Goal: Transaction & Acquisition: Purchase product/service

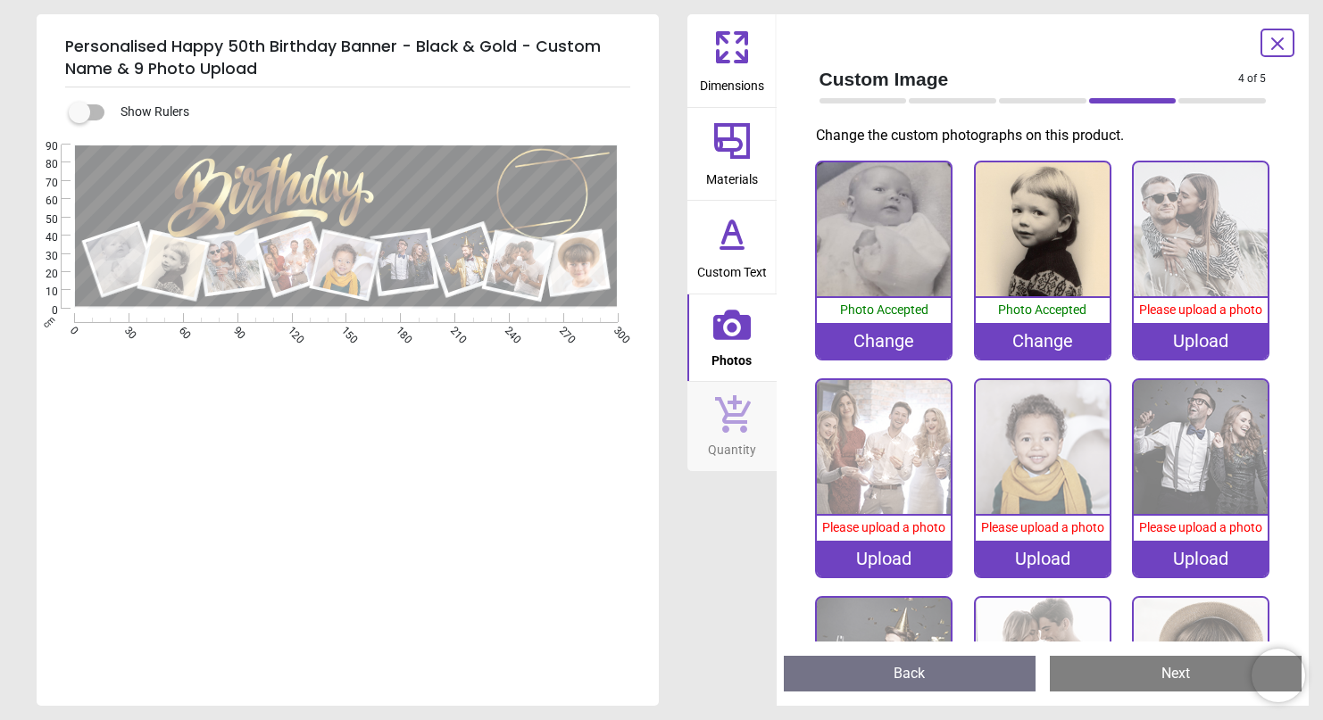
click at [1058, 221] on img at bounding box center [1043, 229] width 134 height 134
click at [1042, 339] on div "Change" at bounding box center [1043, 341] width 134 height 36
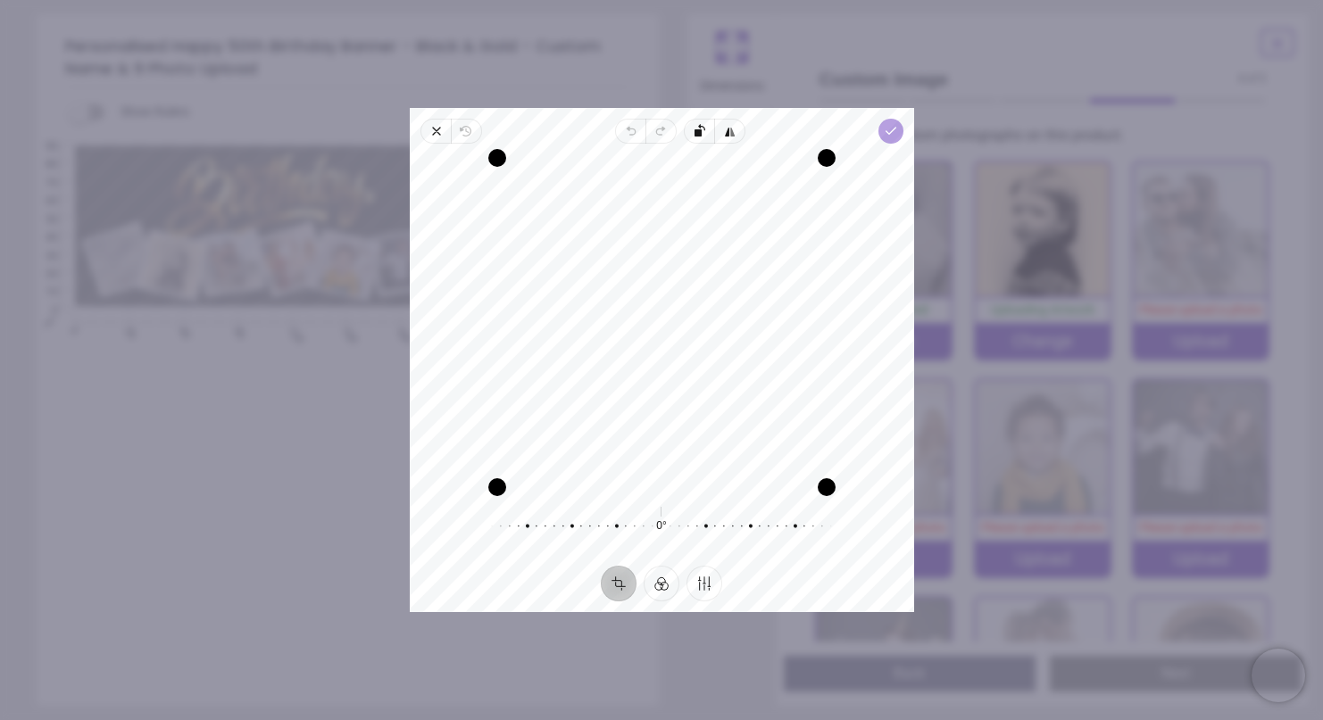
click at [894, 135] on icon "button" at bounding box center [890, 131] width 14 height 14
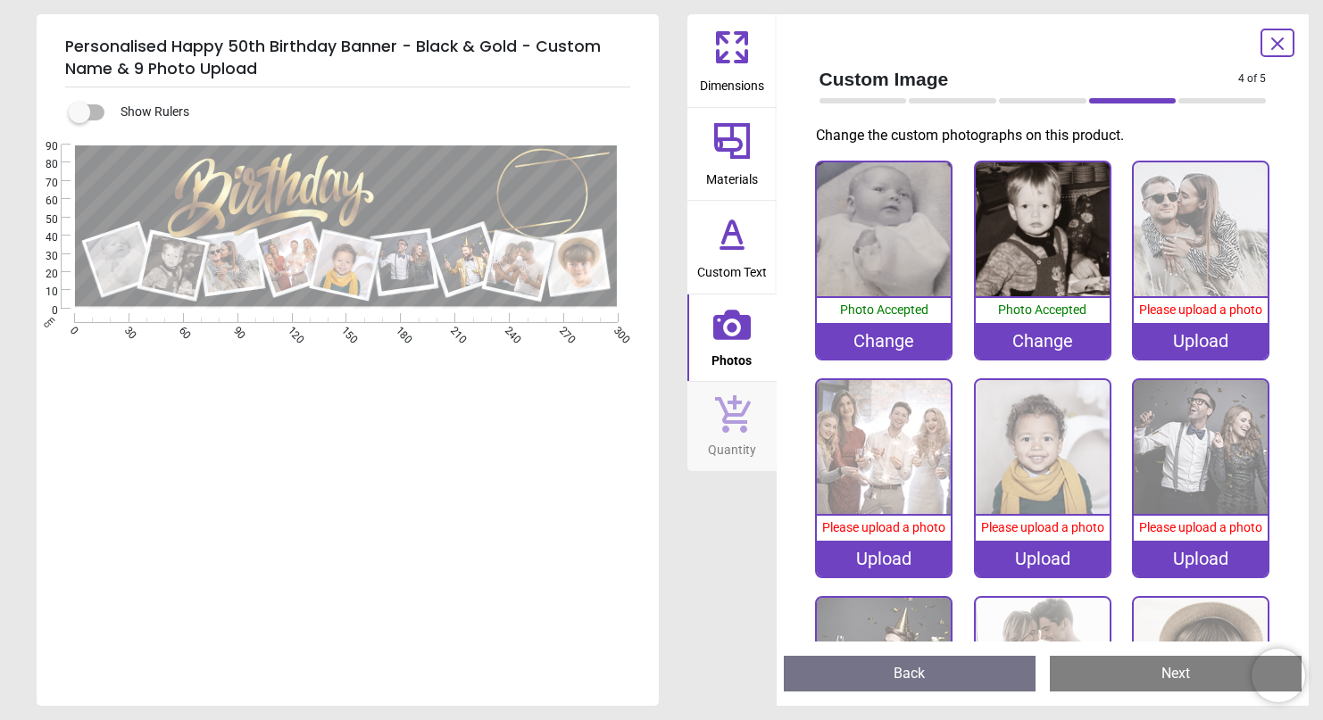
click at [1226, 338] on div "Upload" at bounding box center [1201, 341] width 134 height 36
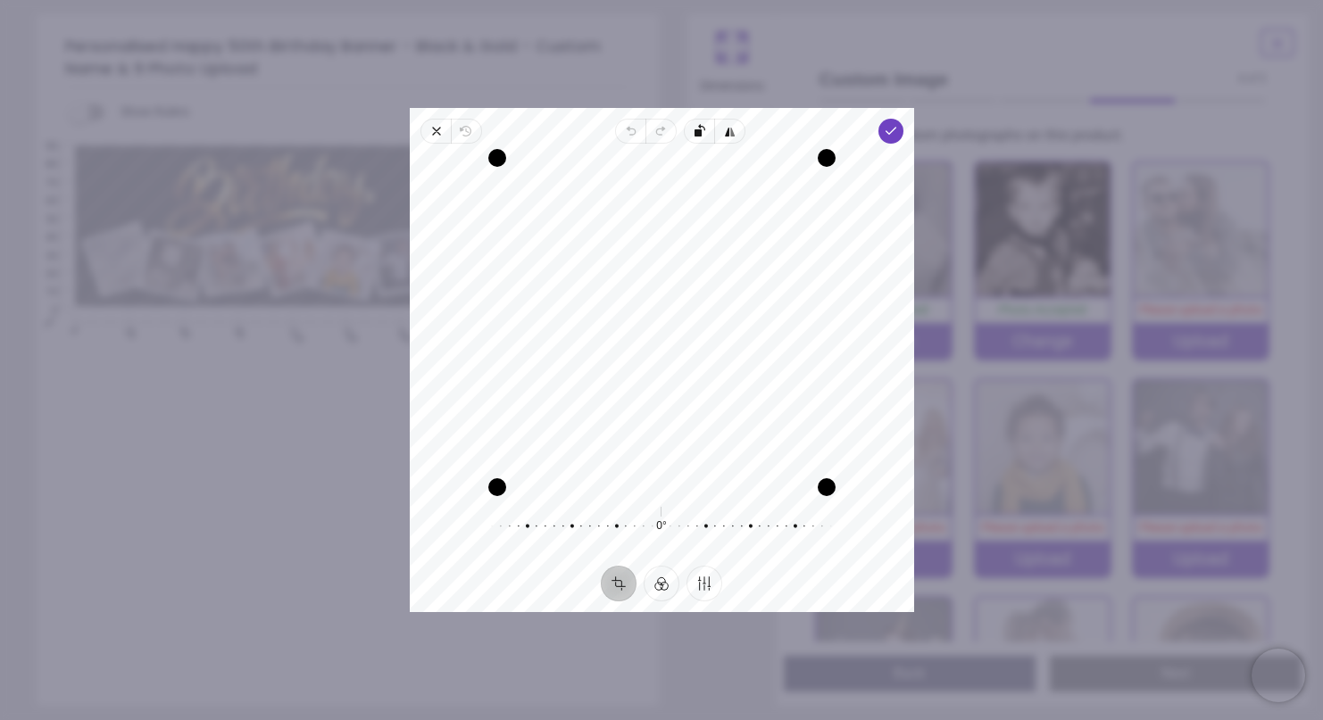
drag, startPoint x: 674, startPoint y: 346, endPoint x: 675, endPoint y: 362, distance: 16.1
click at [675, 362] on div "Recenter" at bounding box center [662, 322] width 476 height 329
click at [889, 129] on icon "button" at bounding box center [890, 131] width 14 height 14
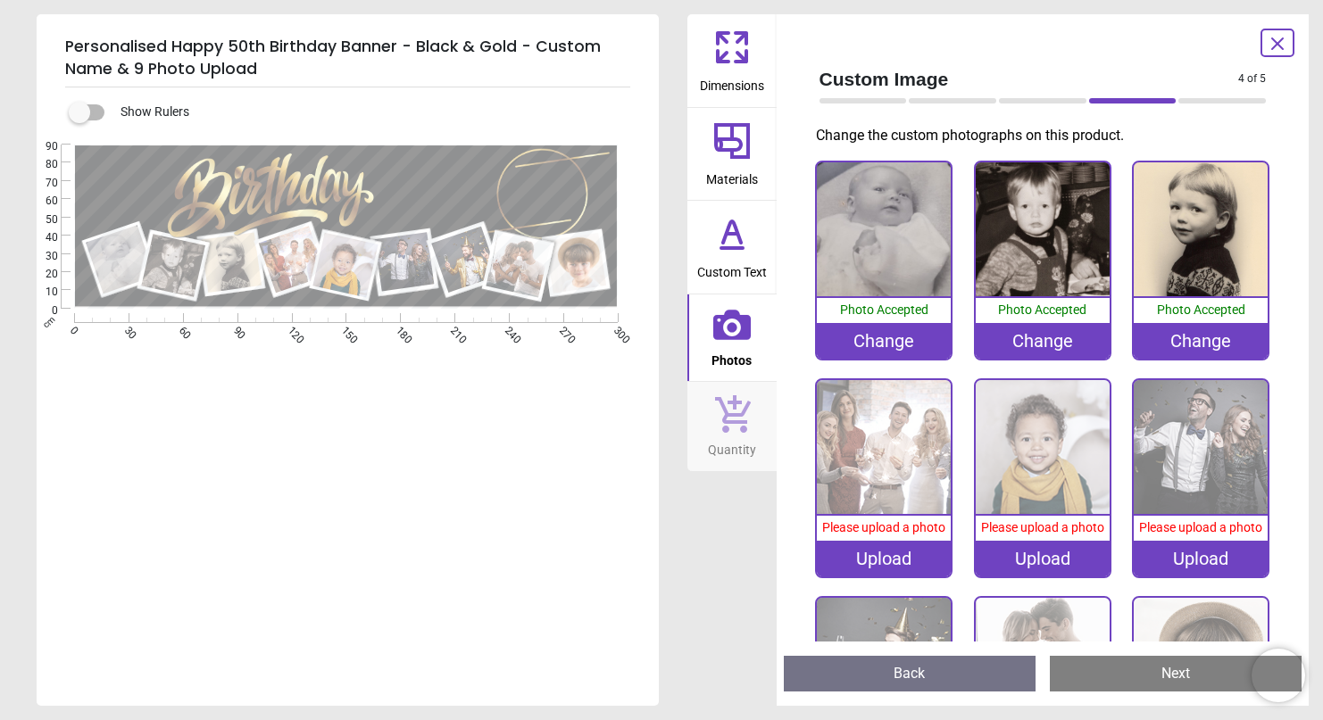
click at [894, 473] on img at bounding box center [884, 447] width 134 height 134
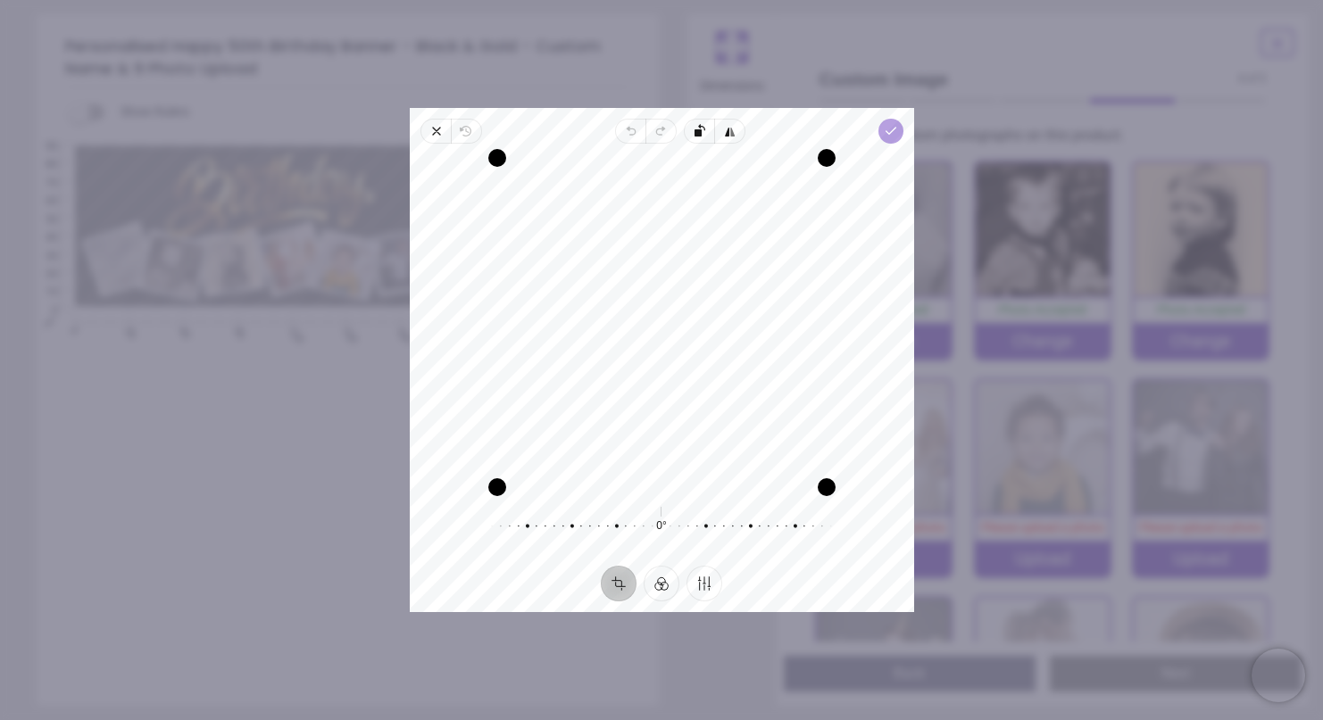
click at [886, 133] on icon "button" at bounding box center [890, 131] width 14 height 14
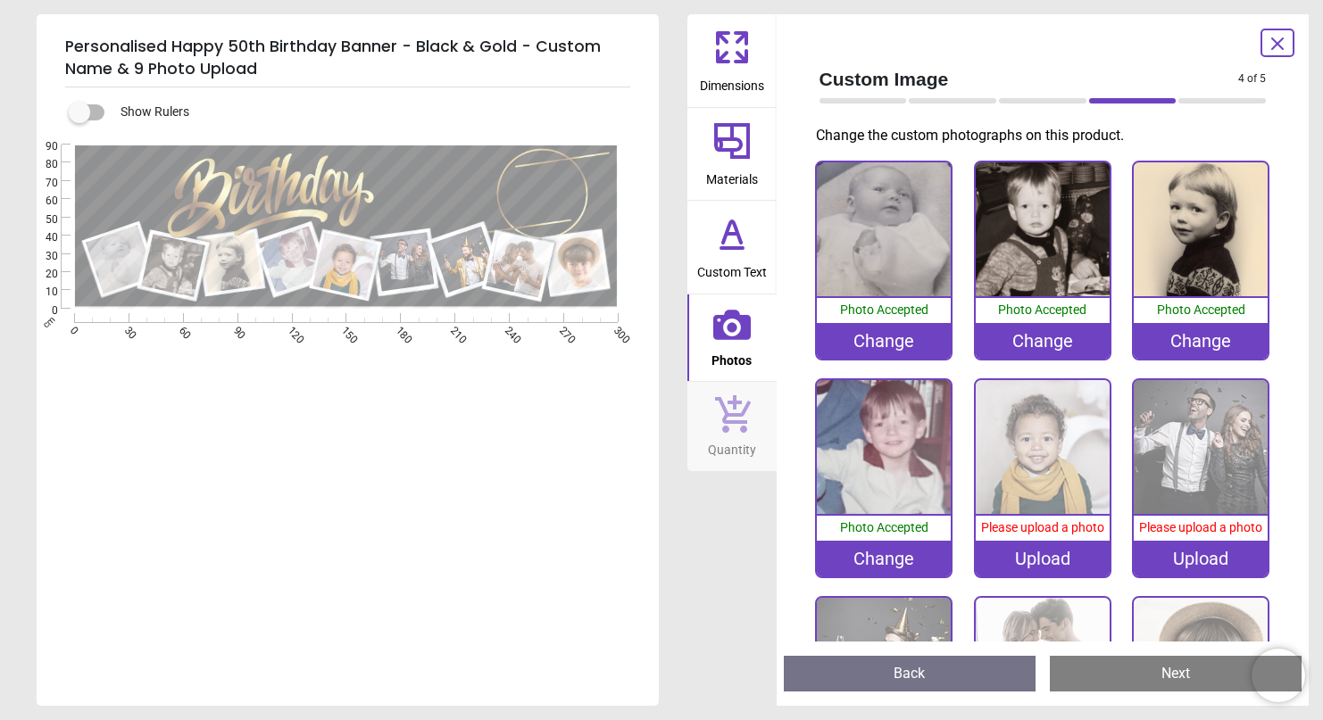
click at [1057, 462] on img at bounding box center [1043, 447] width 134 height 134
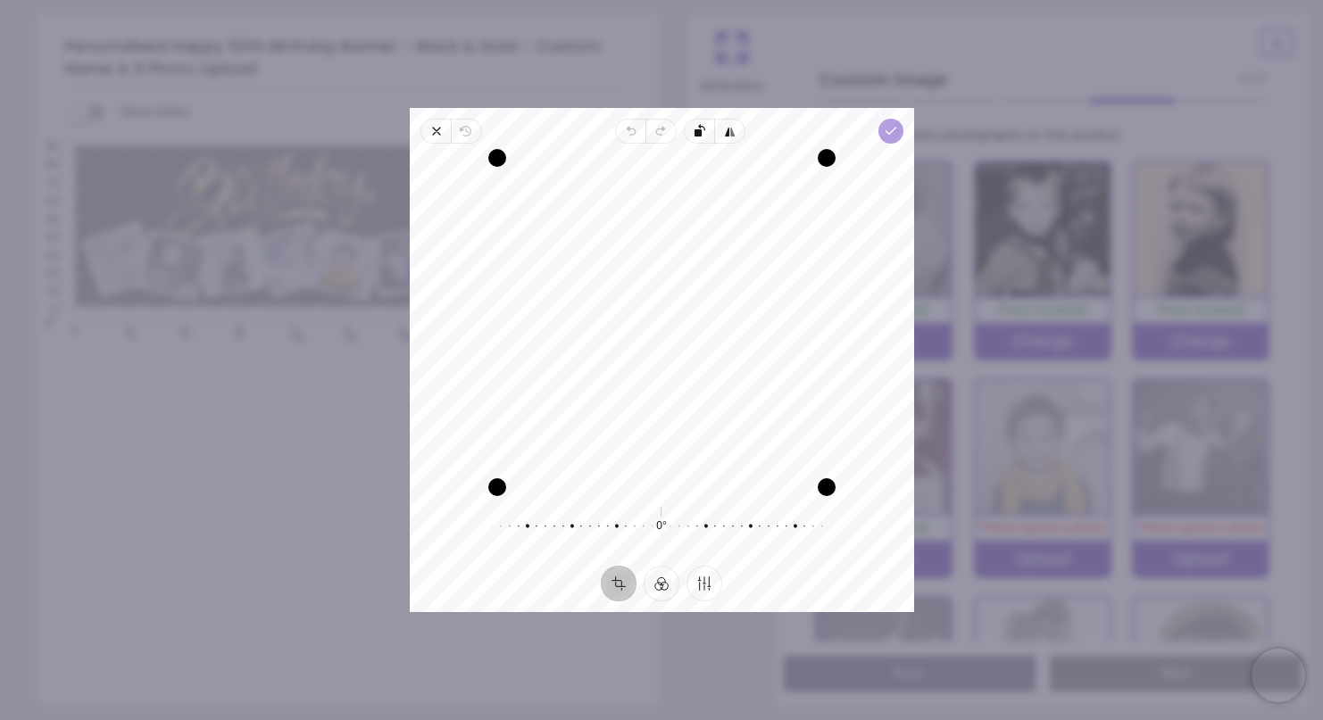
click at [893, 136] on icon "button" at bounding box center [890, 131] width 14 height 14
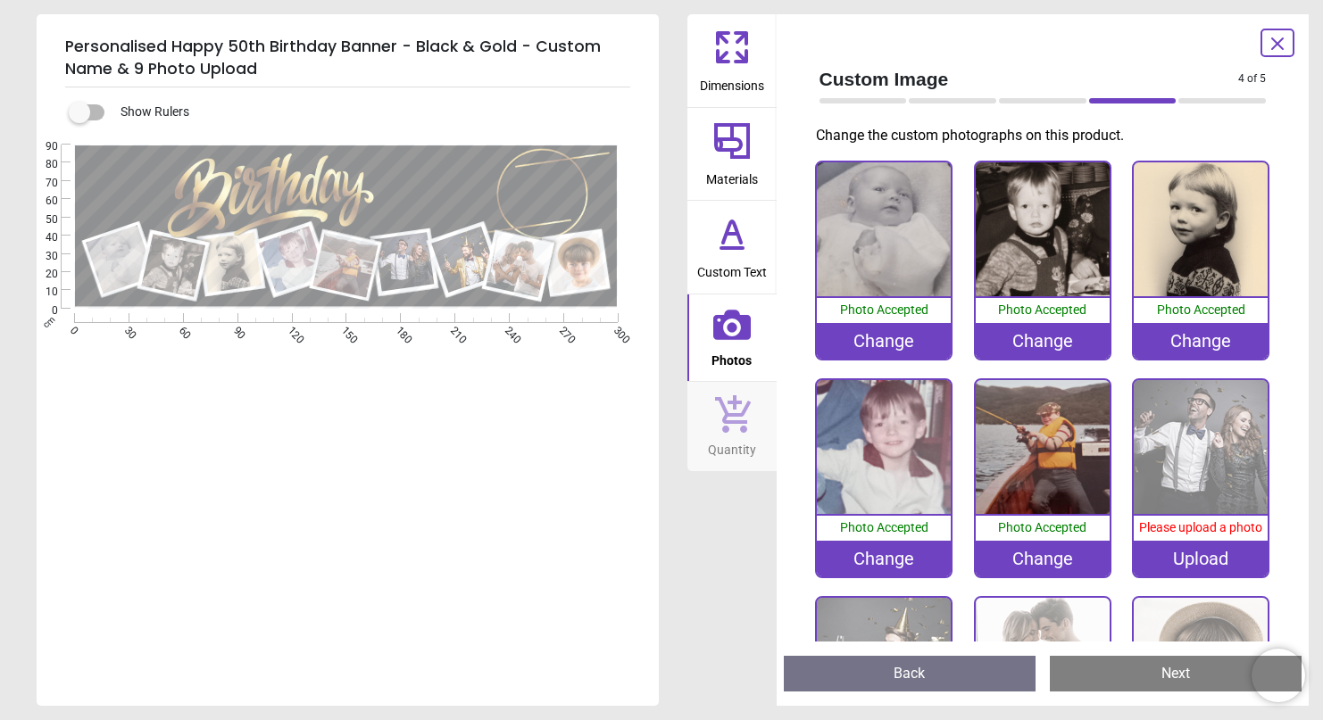
click at [1225, 484] on img at bounding box center [1201, 447] width 134 height 134
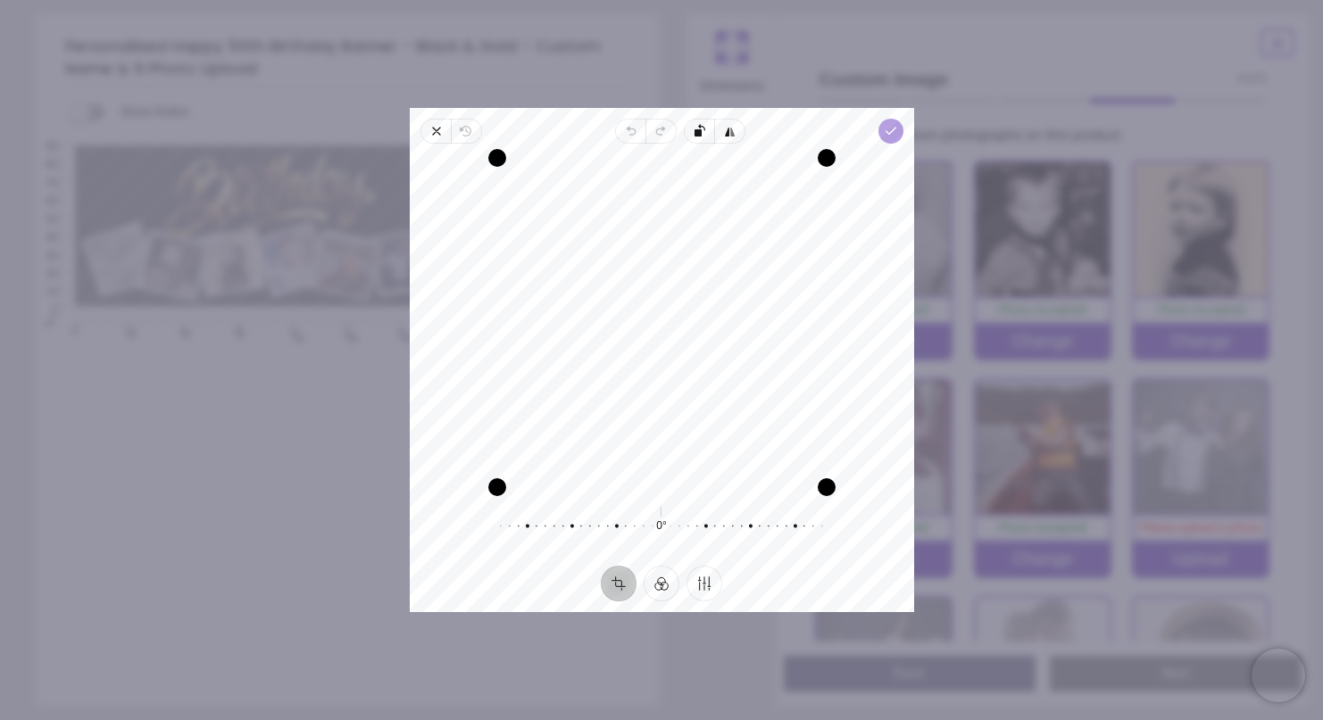
click at [891, 132] on polyline "button" at bounding box center [891, 131] width 10 height 6
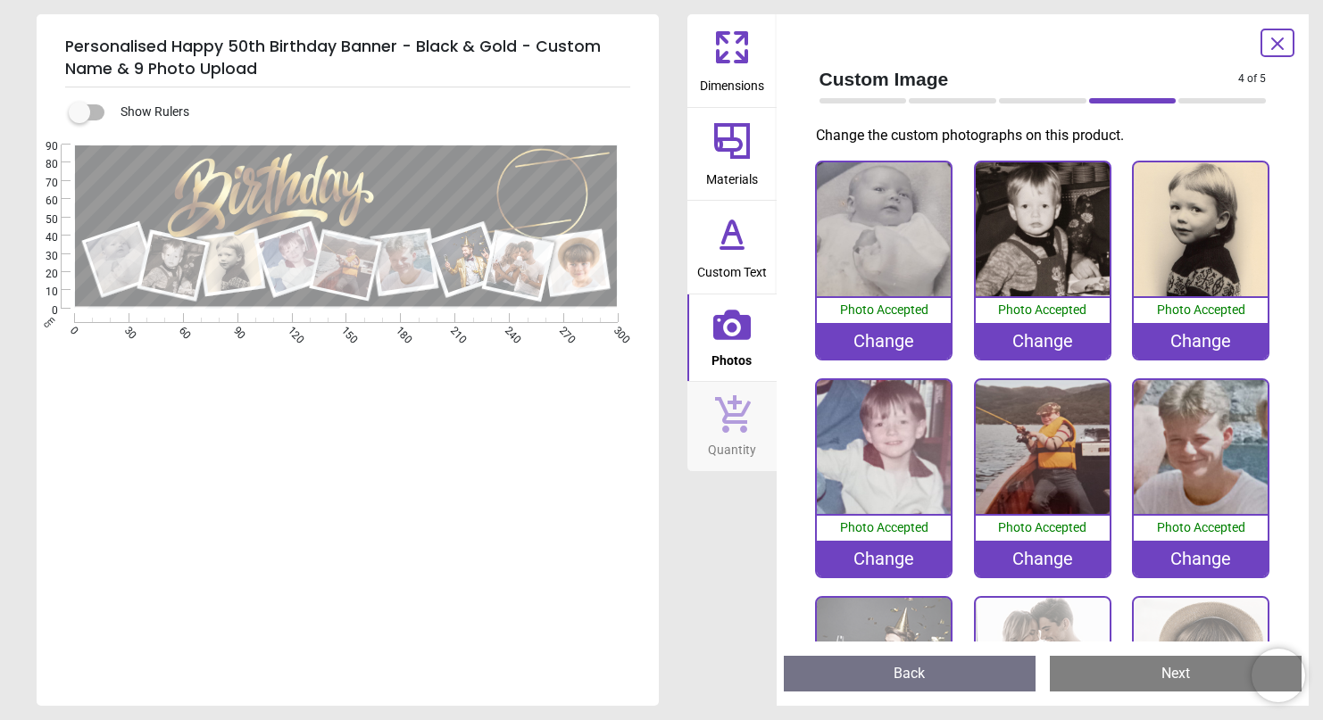
scroll to position [170, 0]
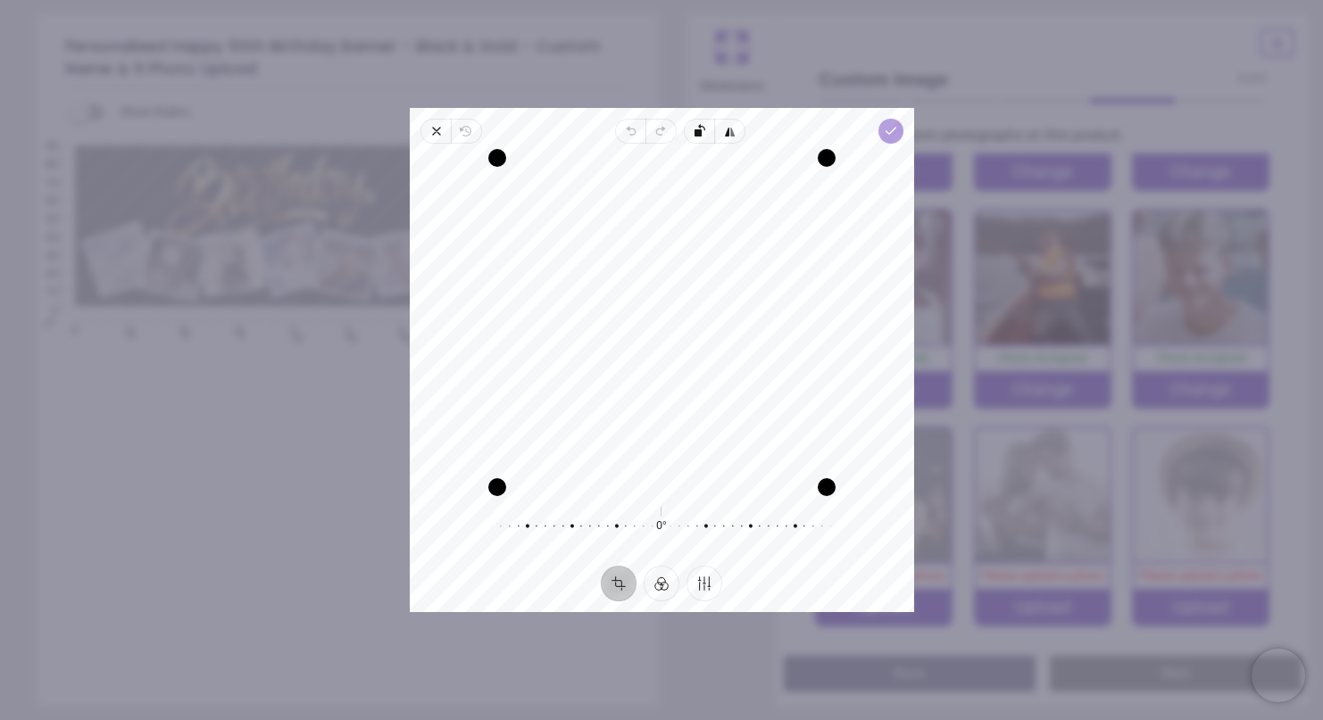
click at [890, 131] on polyline "button" at bounding box center [891, 131] width 10 height 6
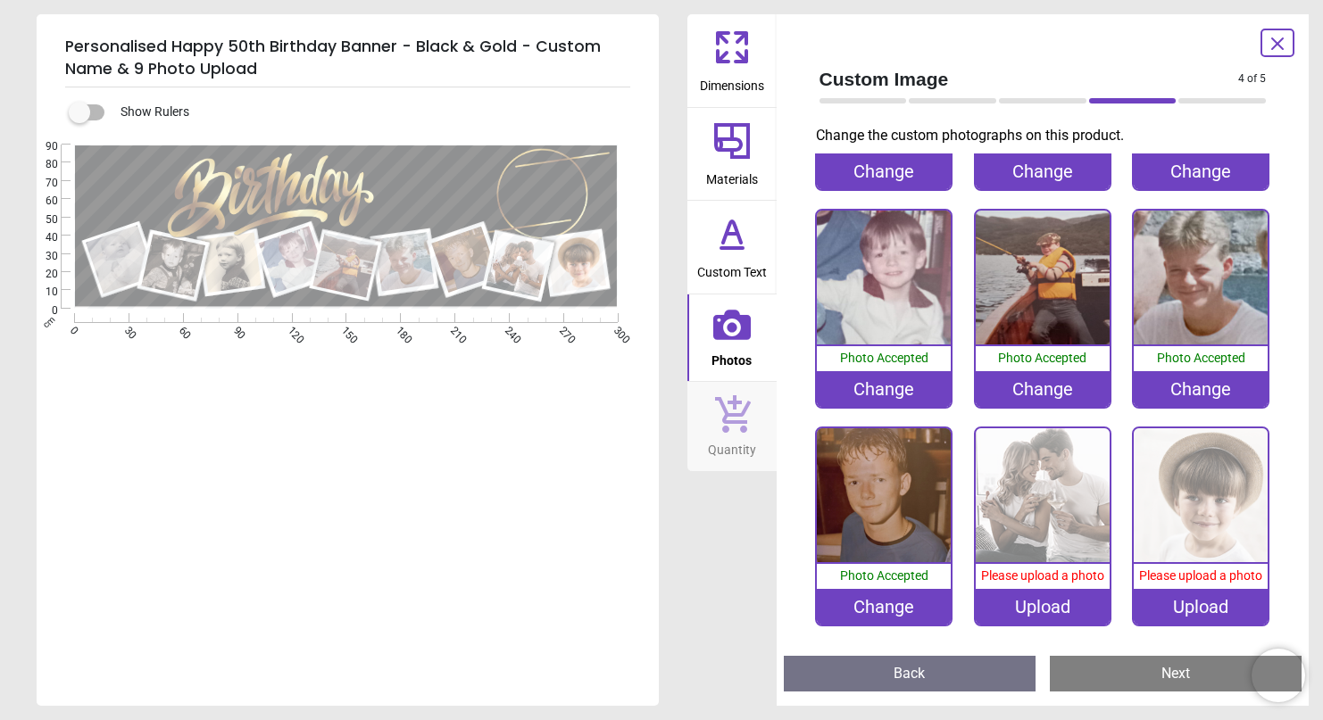
click at [1070, 504] on img at bounding box center [1043, 496] width 134 height 134
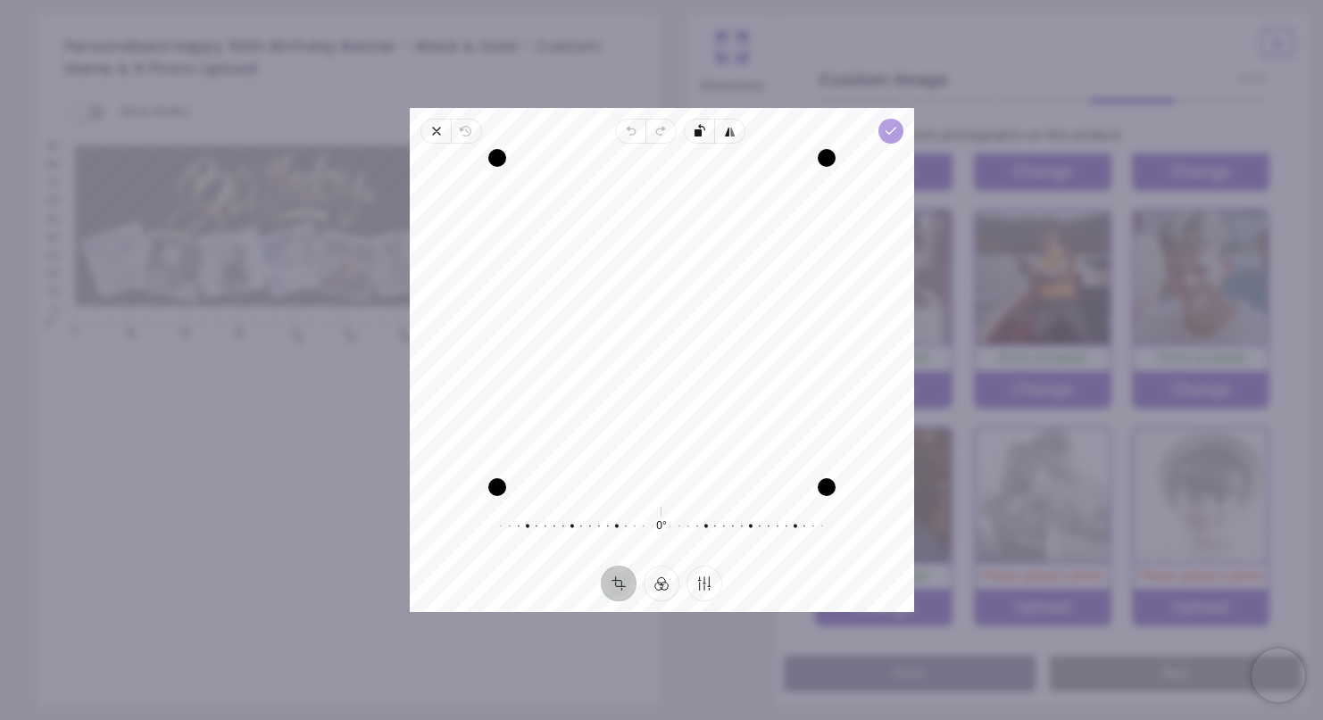
click at [890, 128] on icon "button" at bounding box center [890, 131] width 14 height 14
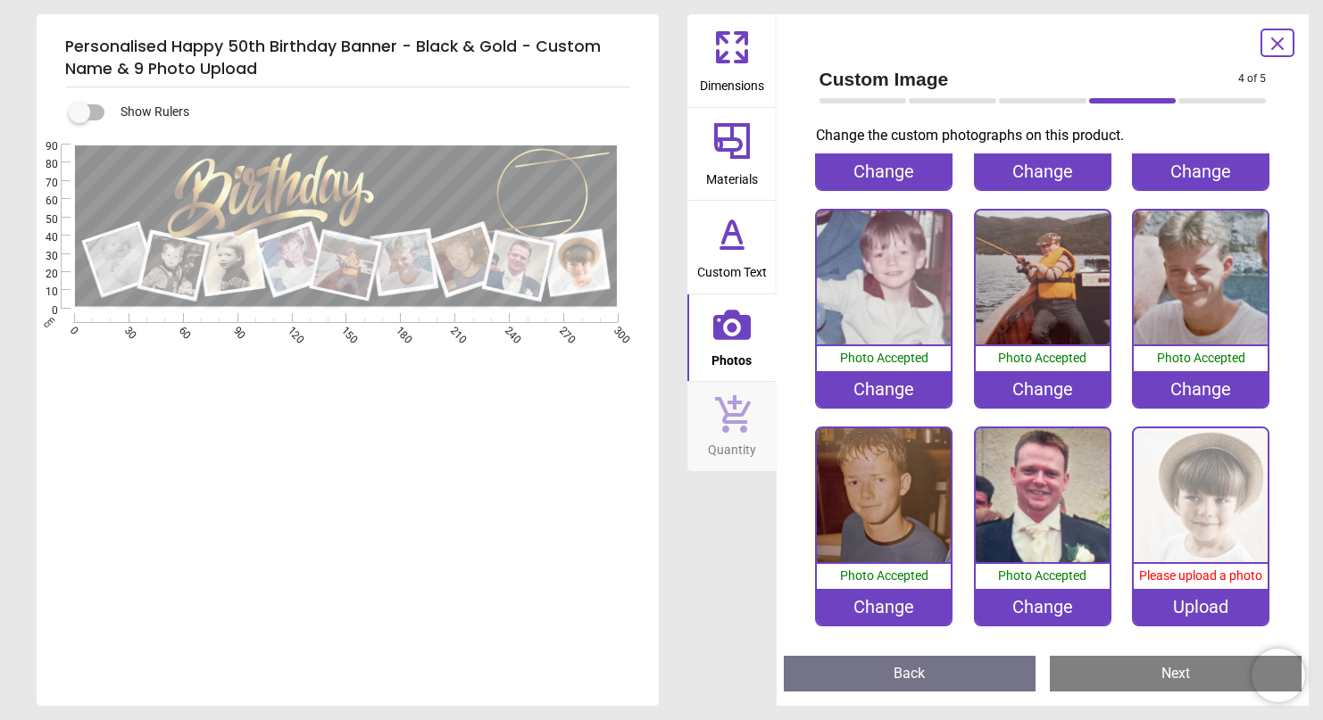
click at [1220, 488] on img at bounding box center [1201, 496] width 134 height 134
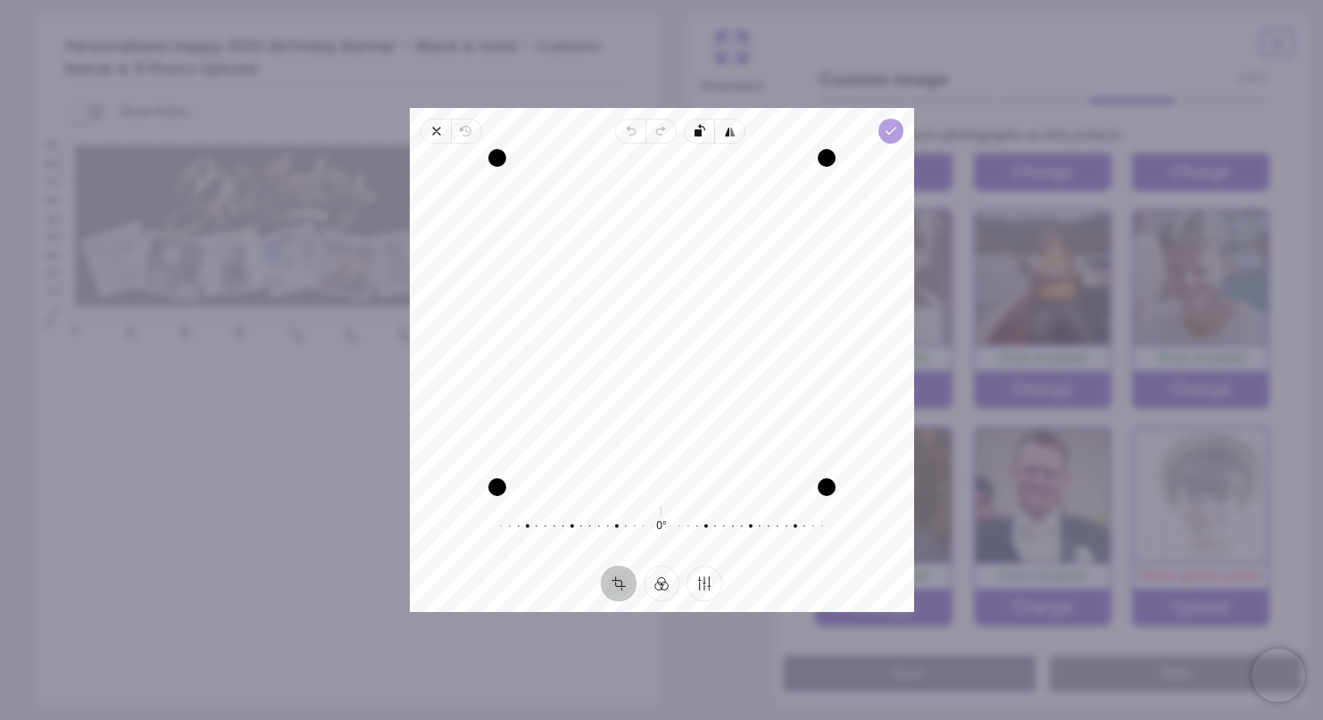
click at [890, 130] on polyline "button" at bounding box center [891, 131] width 10 height 6
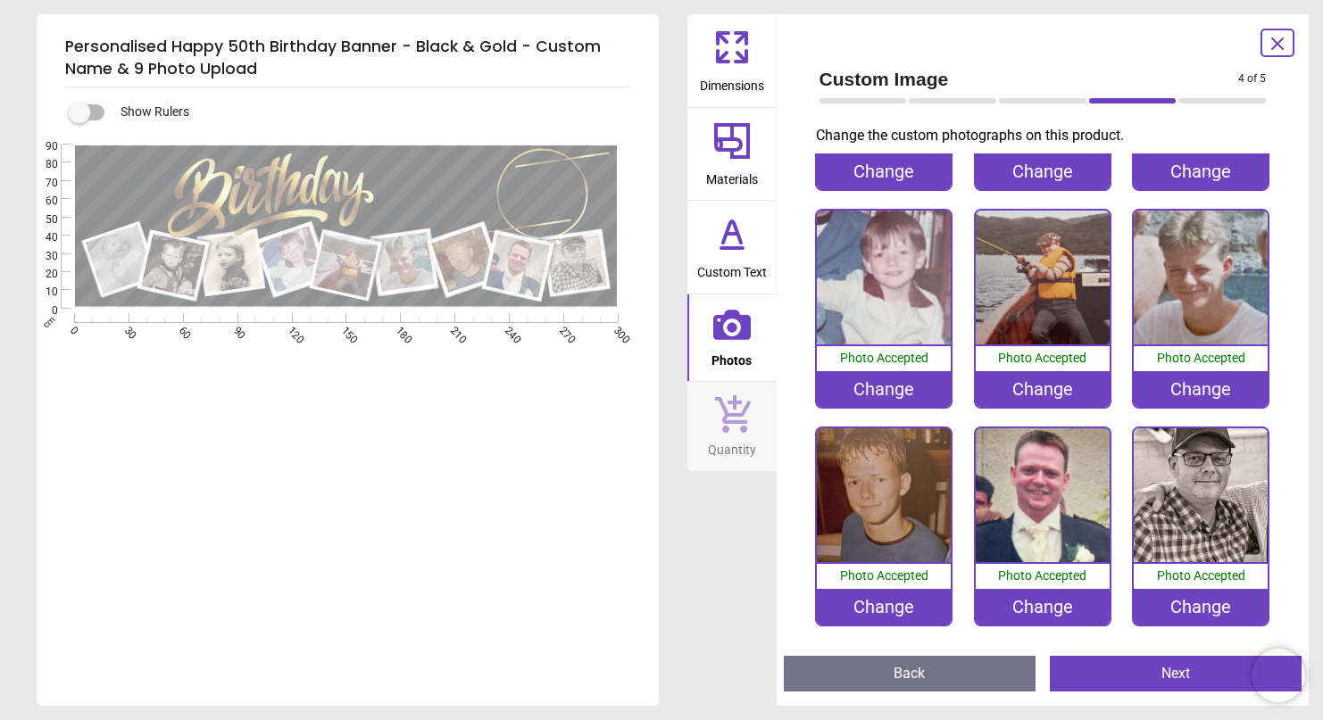
click at [1194, 681] on button "Next" at bounding box center [1176, 674] width 252 height 36
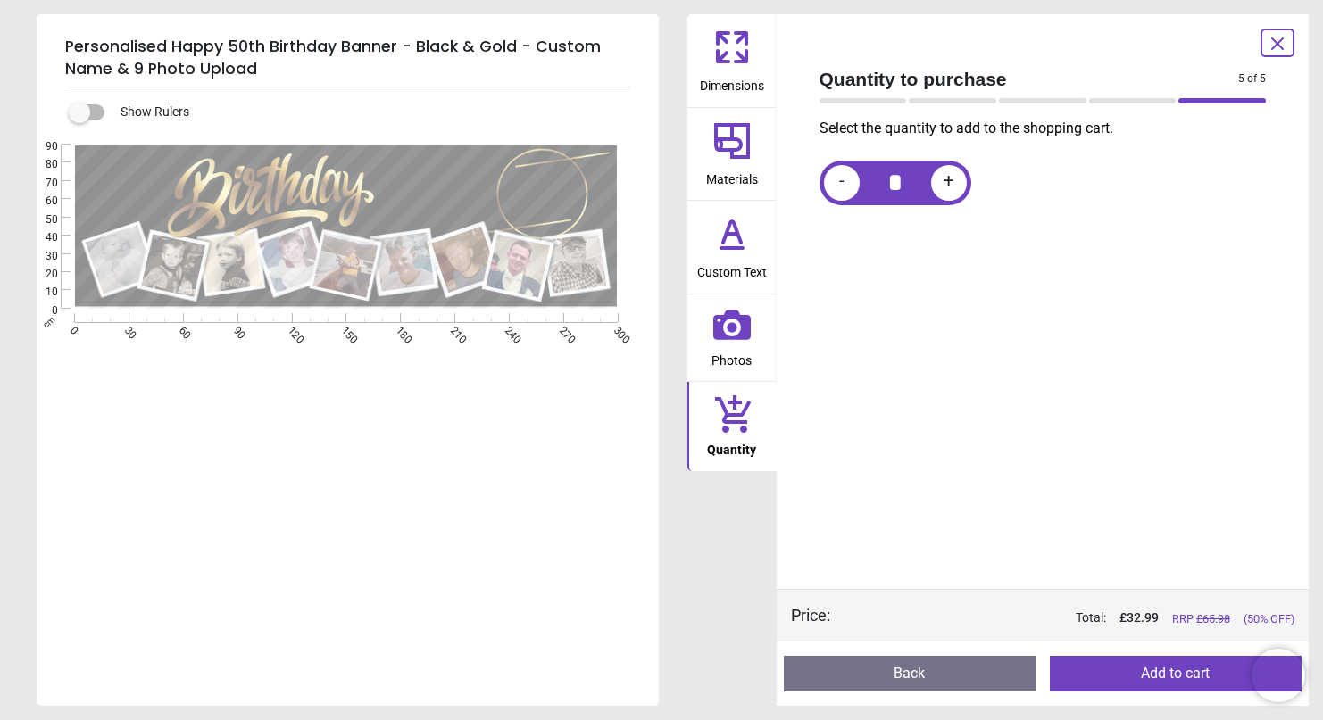
click at [1196, 671] on button "Add to cart" at bounding box center [1176, 674] width 252 height 36
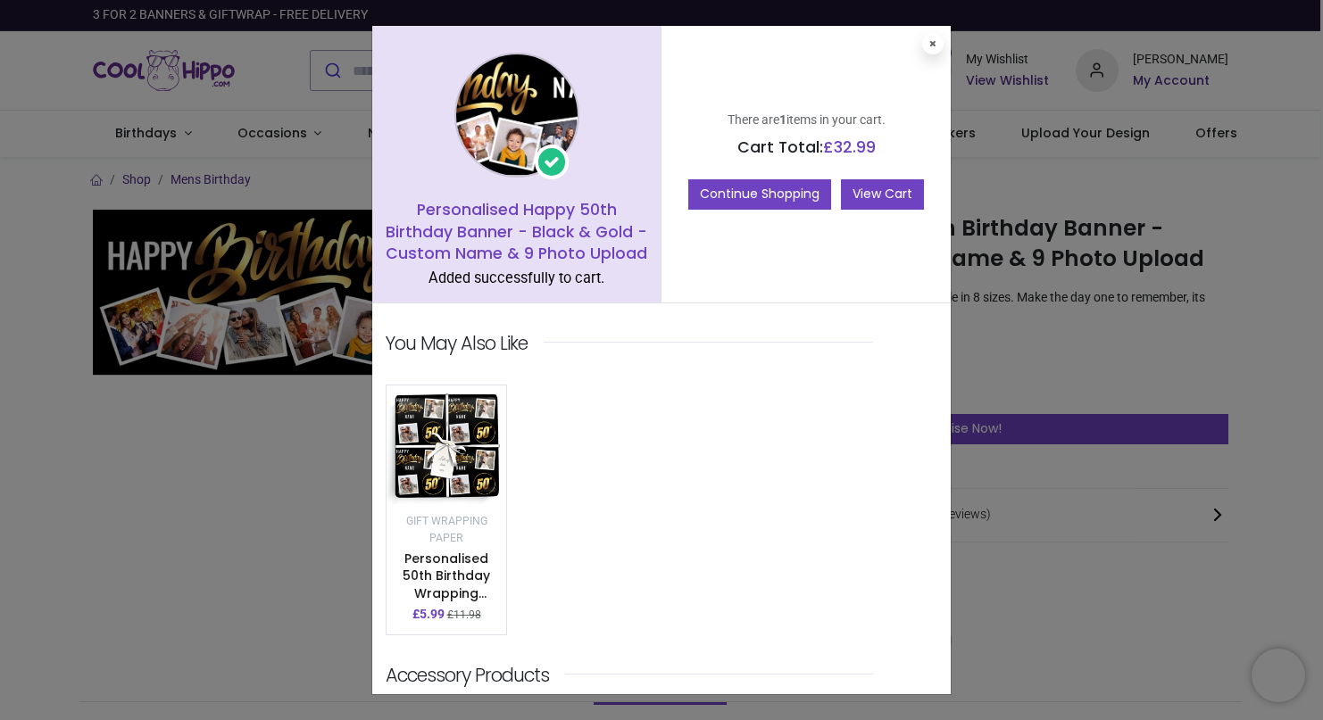
click at [870, 195] on link "View Cart" at bounding box center [882, 194] width 83 height 30
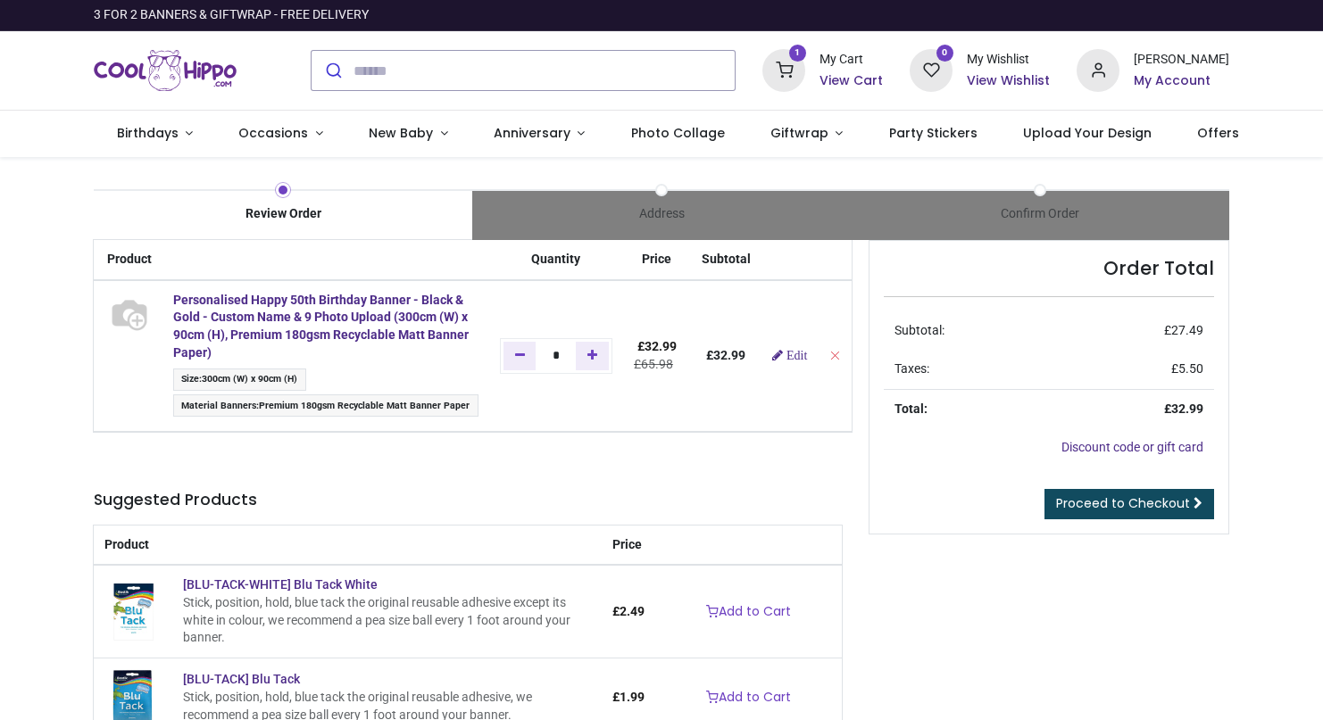
type input "**********"
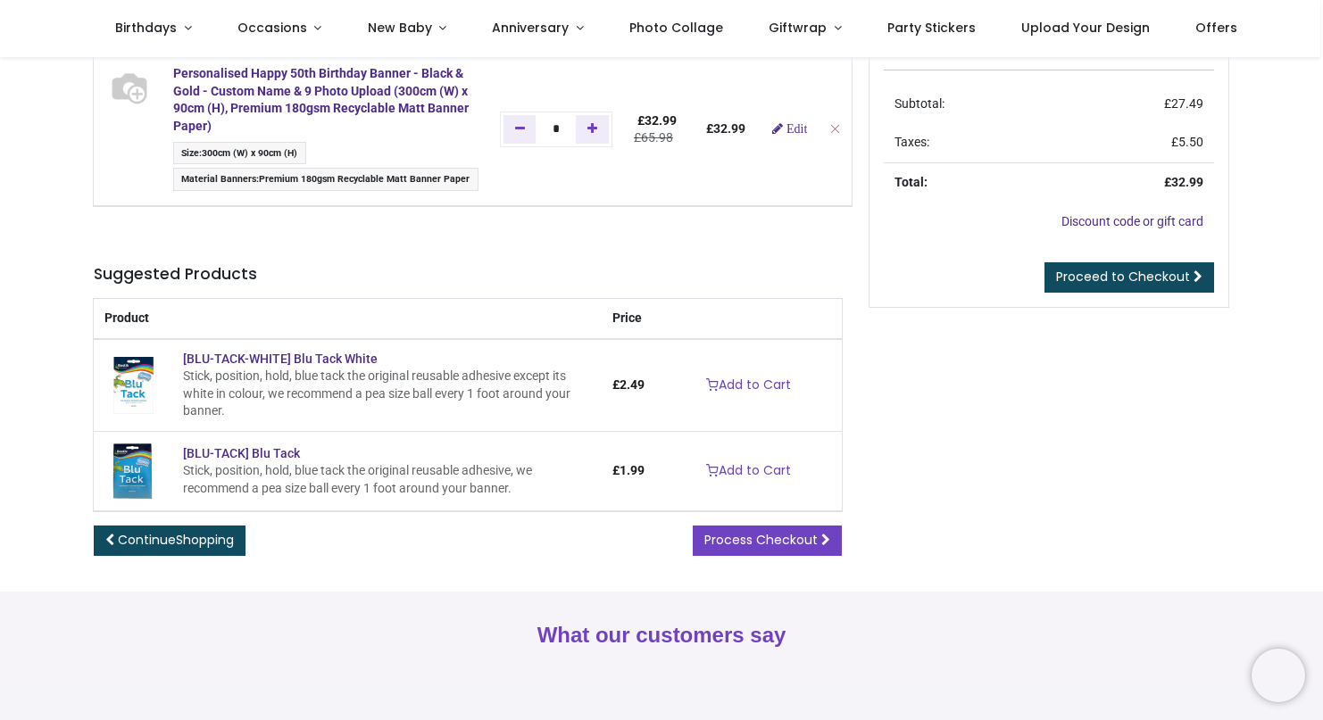
scroll to position [133, 0]
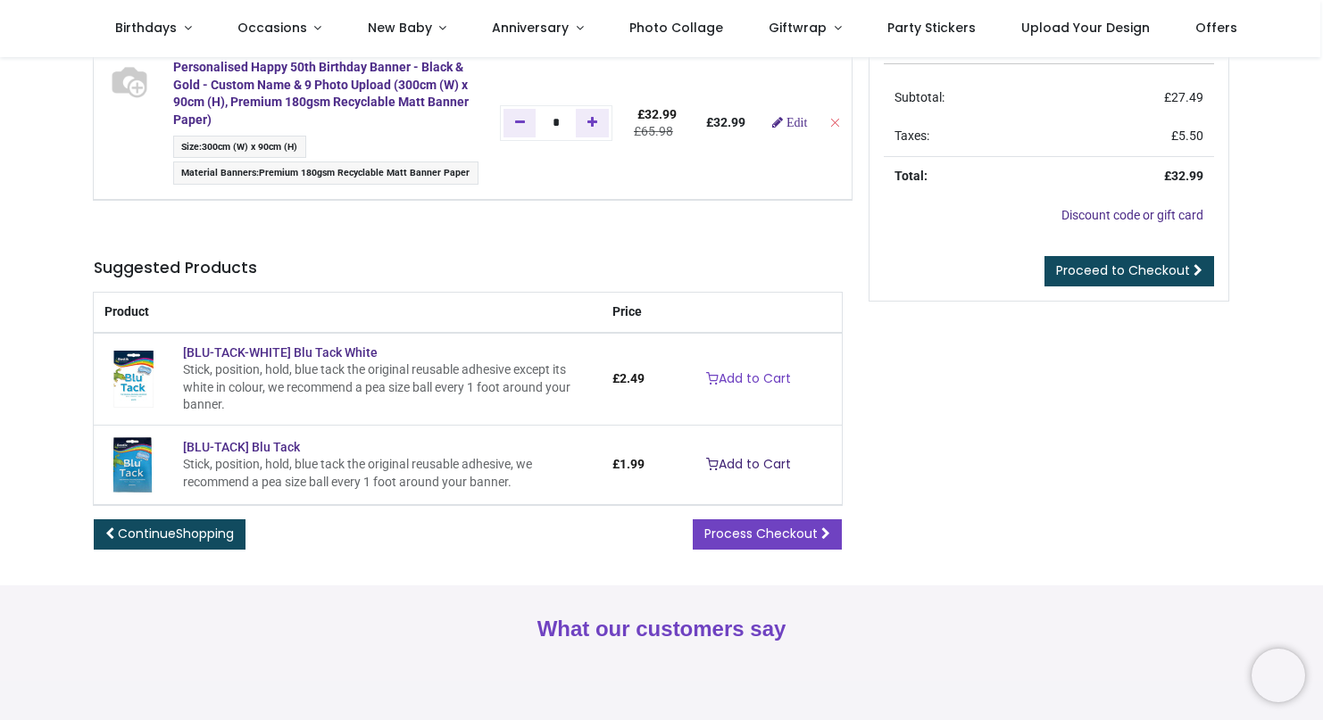
click at [750, 460] on link "Add to Cart" at bounding box center [749, 465] width 108 height 30
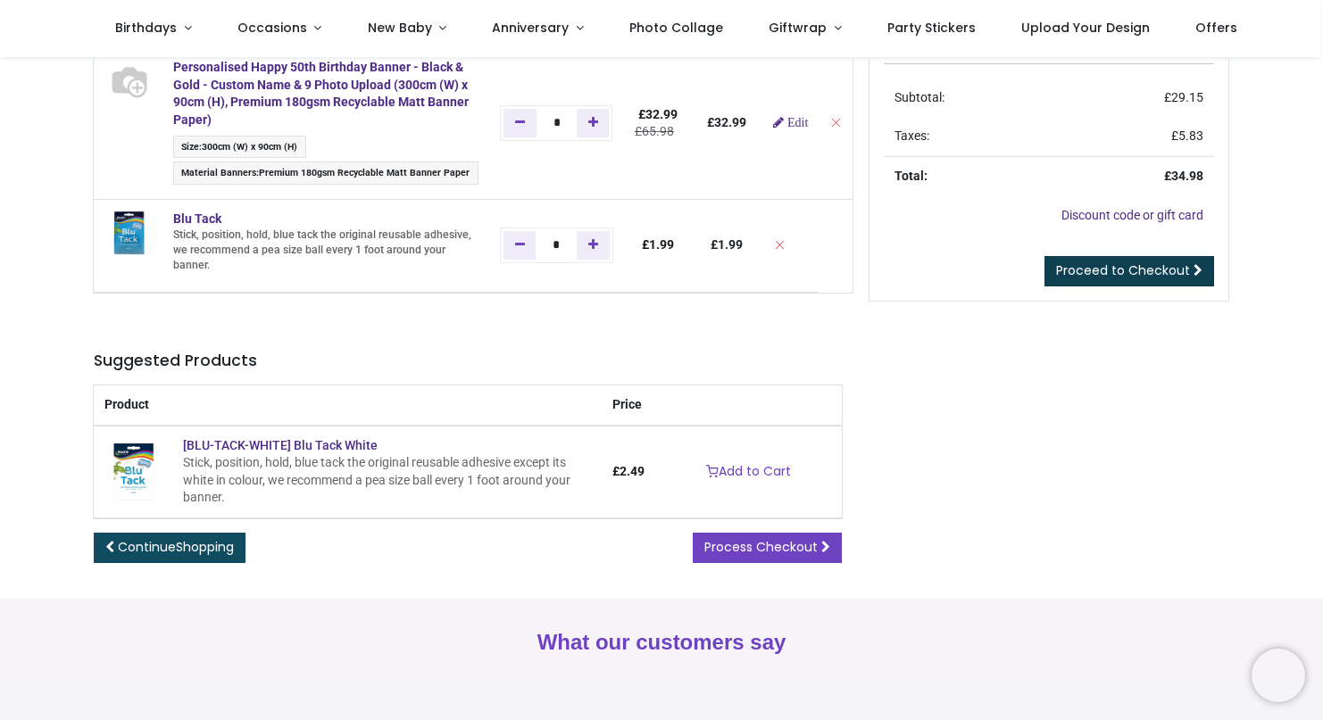
click at [1153, 264] on span "Proceed to Checkout" at bounding box center [1123, 271] width 134 height 18
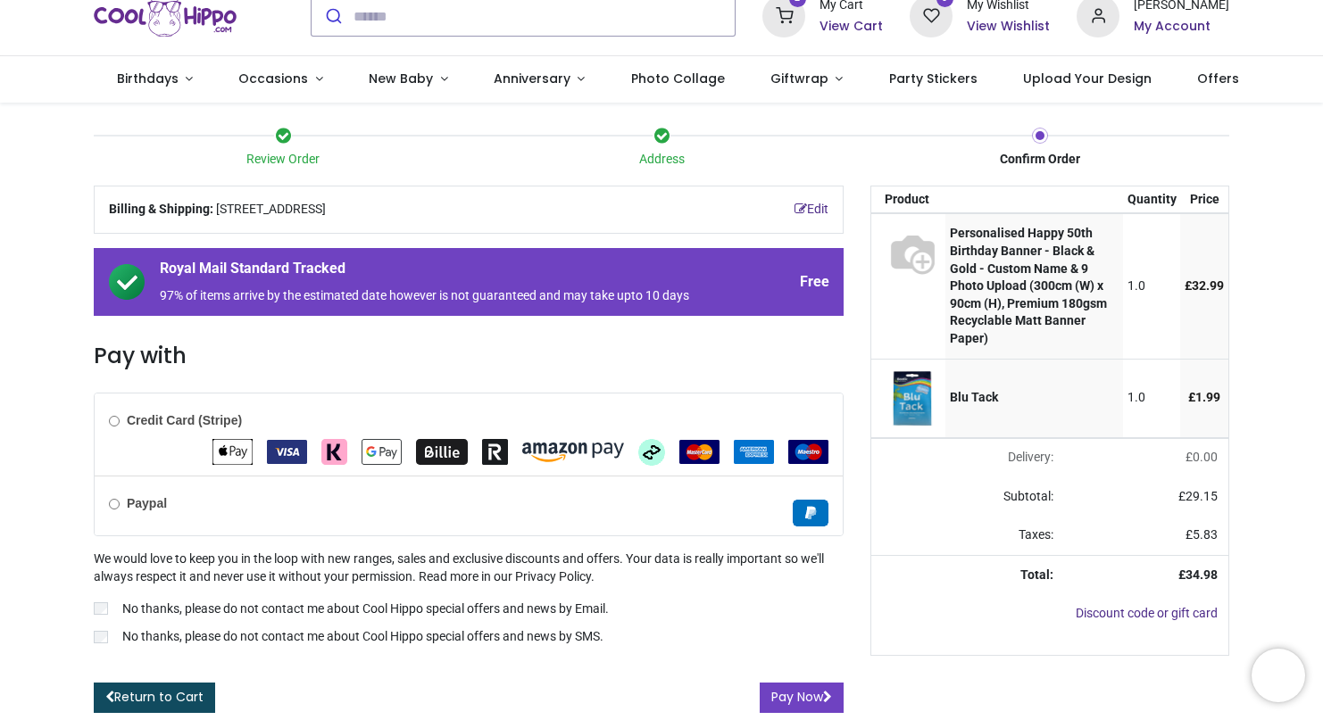
scroll to position [65, 0]
click at [799, 695] on button "Pay Now" at bounding box center [802, 698] width 84 height 30
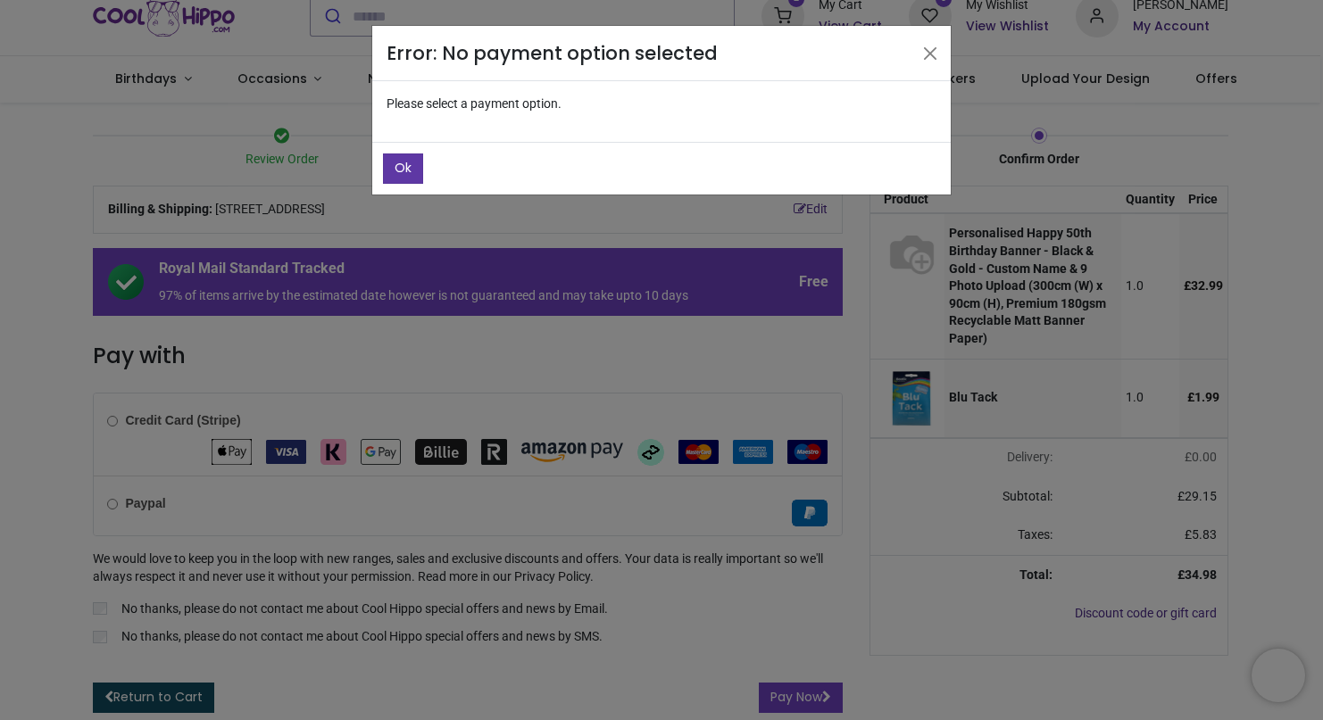
click at [407, 167] on span "Ok" at bounding box center [403, 168] width 17 height 18
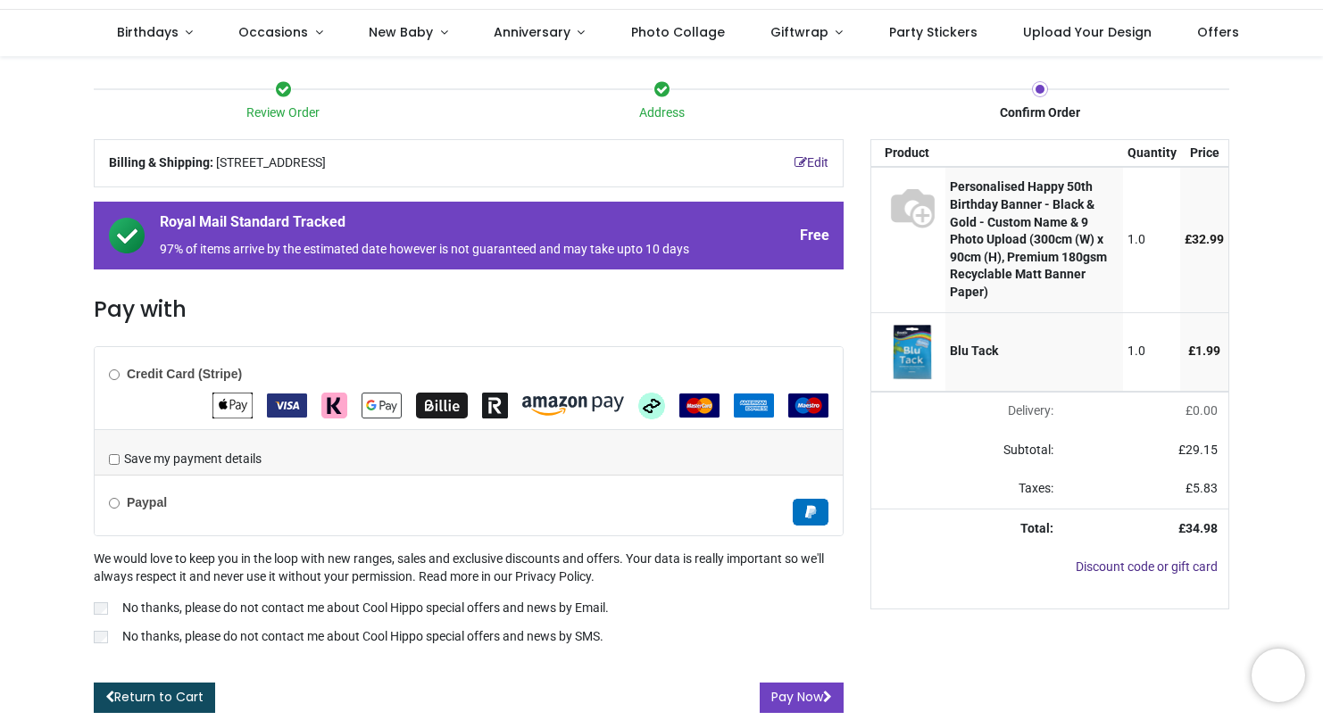
scroll to position [111, 0]
click at [823, 700] on icon "submit" at bounding box center [827, 697] width 9 height 12
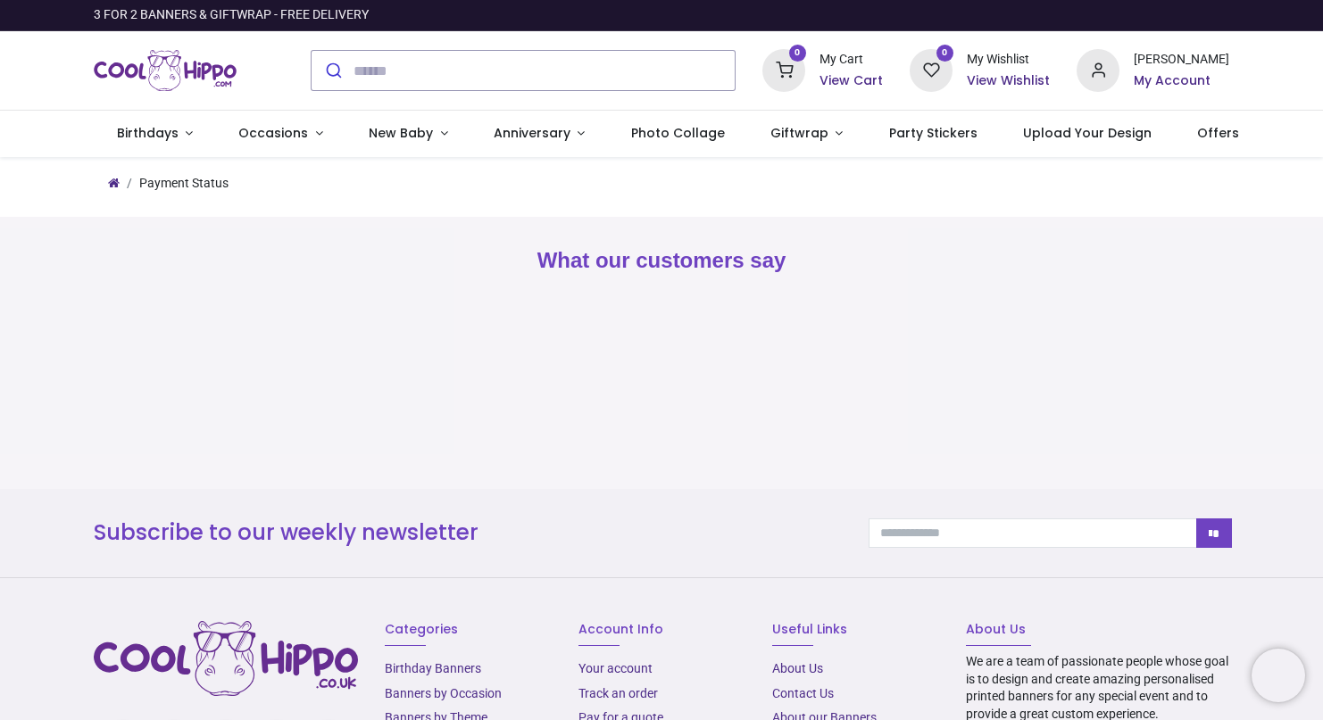
type input "**********"
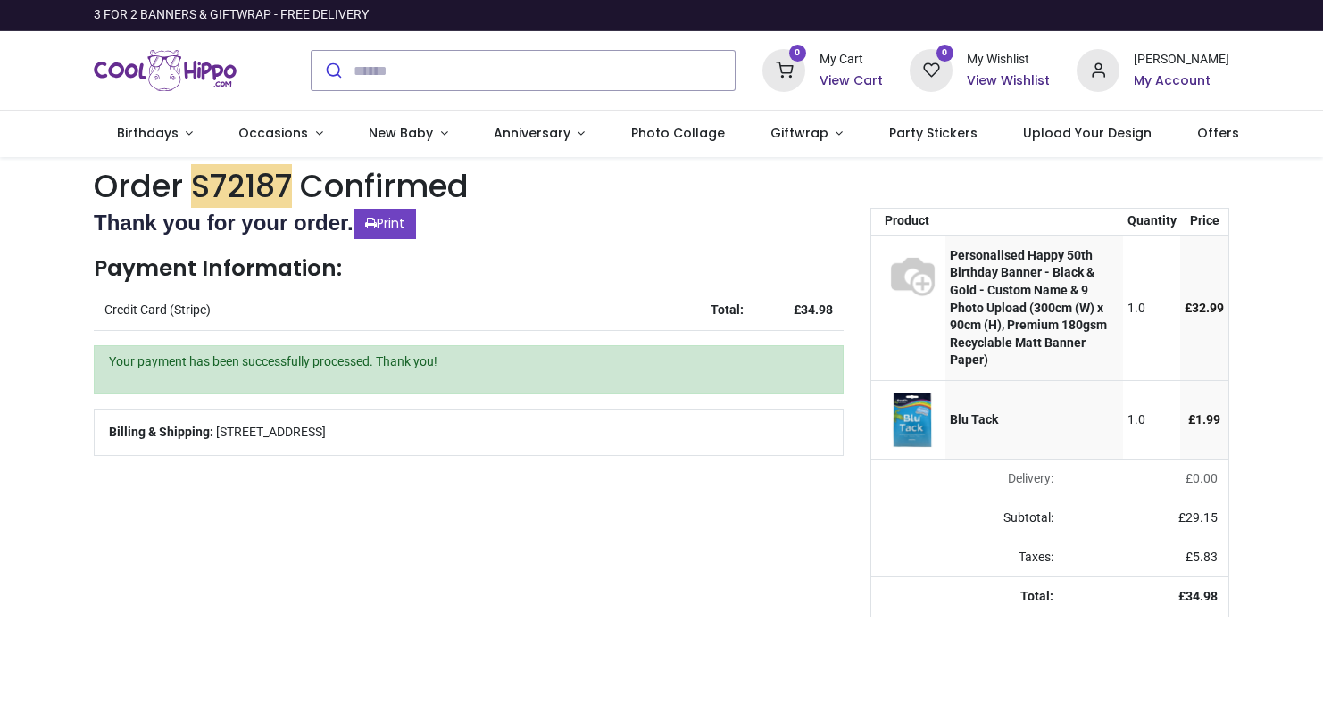
type input "**********"
